Goal: Book appointment/travel/reservation

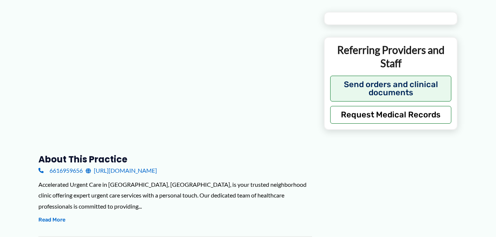
type input "**********"
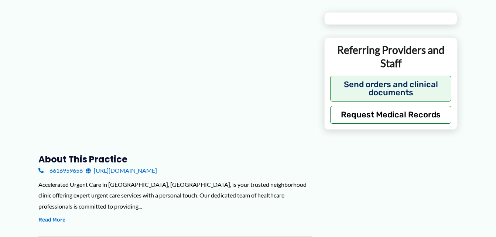
type input "**********"
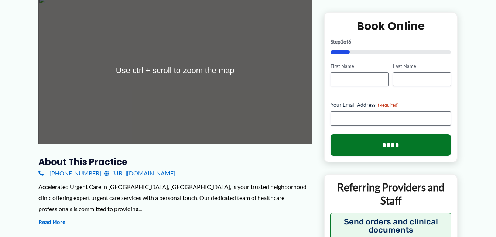
scroll to position [148, 0]
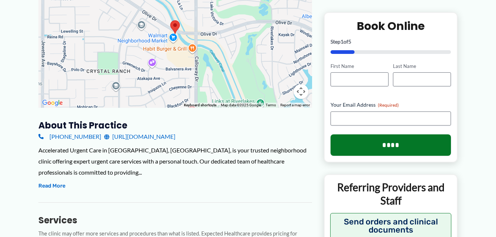
click at [173, 137] on link "[URL][DOMAIN_NAME]" at bounding box center [139, 136] width 71 height 11
